Goal: Information Seeking & Learning: Learn about a topic

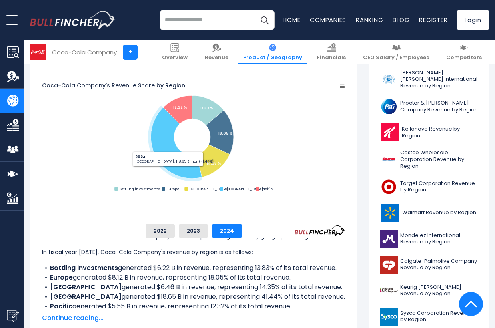
scroll to position [219, 0]
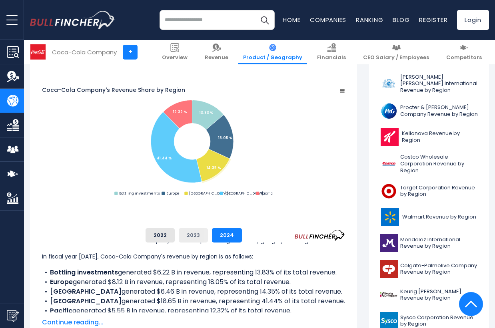
click at [208, 235] on button "2023" at bounding box center [193, 235] width 29 height 14
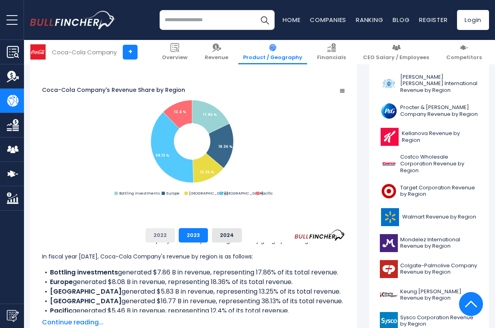
click at [175, 234] on button "2022" at bounding box center [160, 235] width 29 height 14
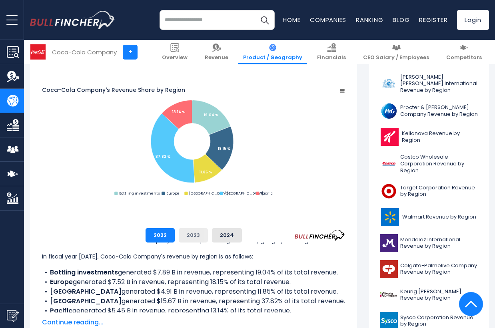
click at [208, 235] on button "2023" at bounding box center [193, 235] width 29 height 14
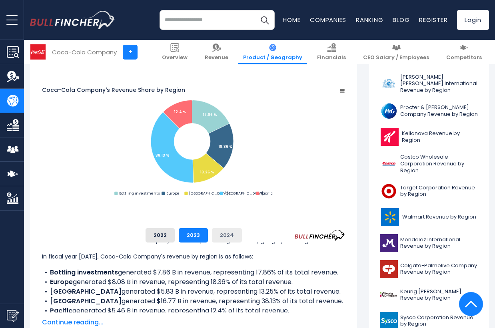
click at [242, 233] on button "2024" at bounding box center [227, 235] width 30 height 14
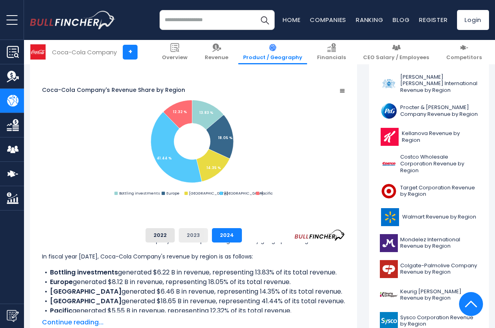
click at [208, 239] on button "2023" at bounding box center [193, 235] width 29 height 14
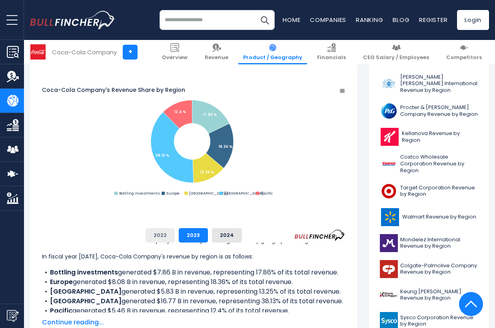
click at [175, 238] on button "2022" at bounding box center [160, 235] width 29 height 14
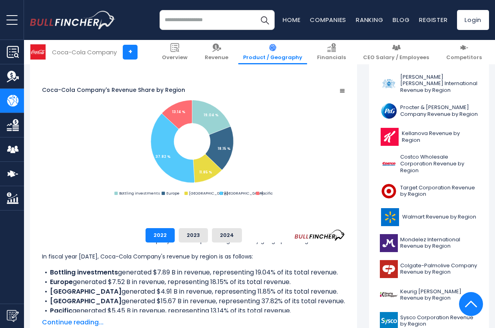
click at [178, 240] on div "2022 2023 2024" at bounding box center [193, 235] width 303 height 14
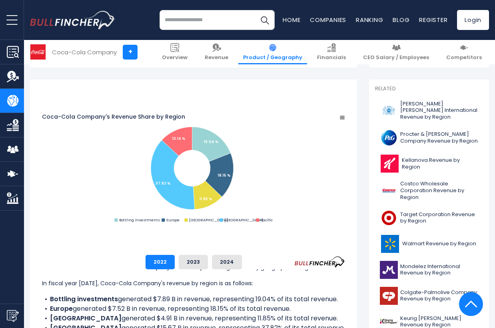
scroll to position [193, 0]
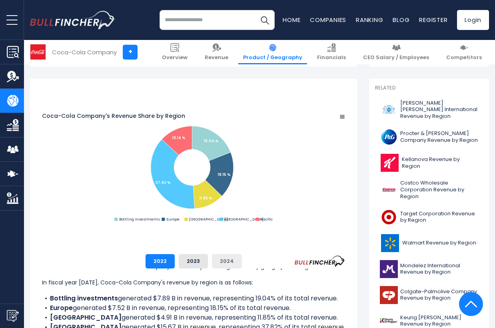
click at [242, 267] on button "2024" at bounding box center [227, 261] width 30 height 14
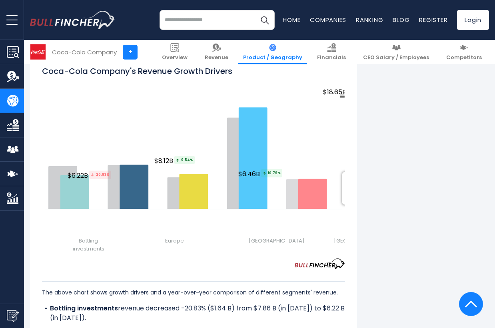
scroll to position [996, 0]
